Goal: Task Accomplishment & Management: Use online tool/utility

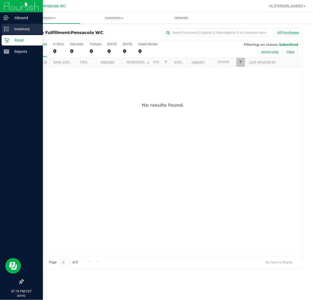
click at [9, 27] on p "Inventory" at bounding box center [24, 29] width 31 height 6
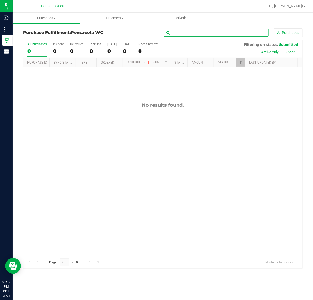
click at [173, 31] on input "text" at bounding box center [216, 33] width 105 height 8
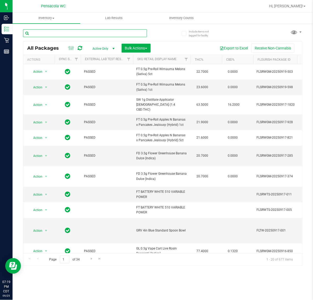
click at [100, 33] on input "text" at bounding box center [85, 33] width 124 height 8
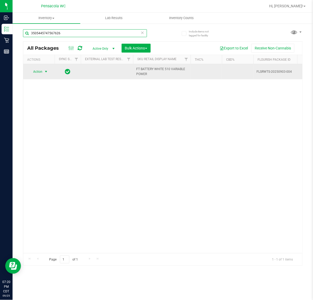
type input "3505445747567626"
click at [38, 73] on span "Action" at bounding box center [35, 71] width 14 height 7
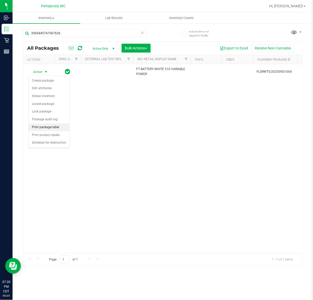
click at [55, 131] on li "Print package label" at bounding box center [49, 127] width 41 height 8
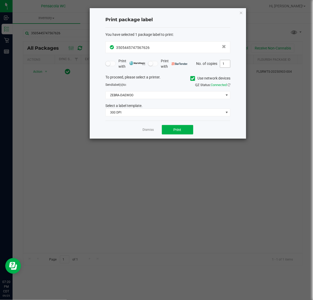
click at [224, 63] on input "1" at bounding box center [225, 63] width 10 height 7
click at [144, 131] on link "Dismiss" at bounding box center [148, 130] width 11 height 4
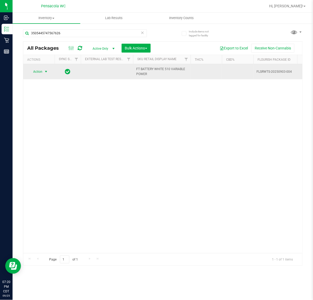
click at [41, 71] on span "Action" at bounding box center [35, 71] width 14 height 7
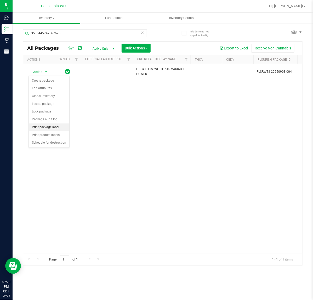
click at [54, 127] on li "Print package label" at bounding box center [49, 127] width 41 height 8
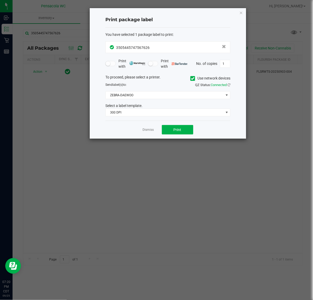
click at [173, 117] on div "You have selected 1 package label to print : 3505445747567626 Print with Print …" at bounding box center [167, 74] width 125 height 93
click at [172, 111] on span "300 DPI" at bounding box center [165, 112] width 118 height 7
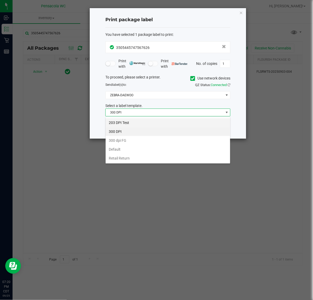
scroll to position [8, 125]
click at [143, 122] on li "203 DPI Test" at bounding box center [168, 122] width 124 height 9
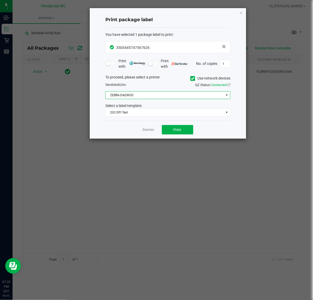
click at [172, 96] on span "ZEBRA-DAEWOO" at bounding box center [165, 94] width 118 height 7
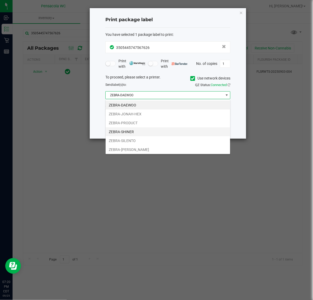
click at [141, 132] on li "ZEBRA-SHINER" at bounding box center [168, 131] width 124 height 9
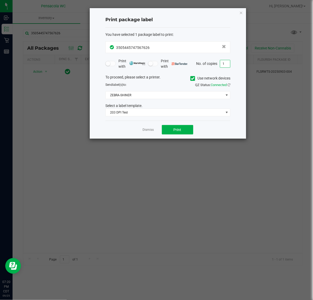
click at [225, 63] on input "1" at bounding box center [225, 63] width 10 height 7
type input "5"
click at [180, 133] on button "Print" at bounding box center [177, 129] width 31 height 9
click at [152, 130] on link "Dismiss" at bounding box center [148, 130] width 11 height 4
